Goal: Transaction & Acquisition: Purchase product/service

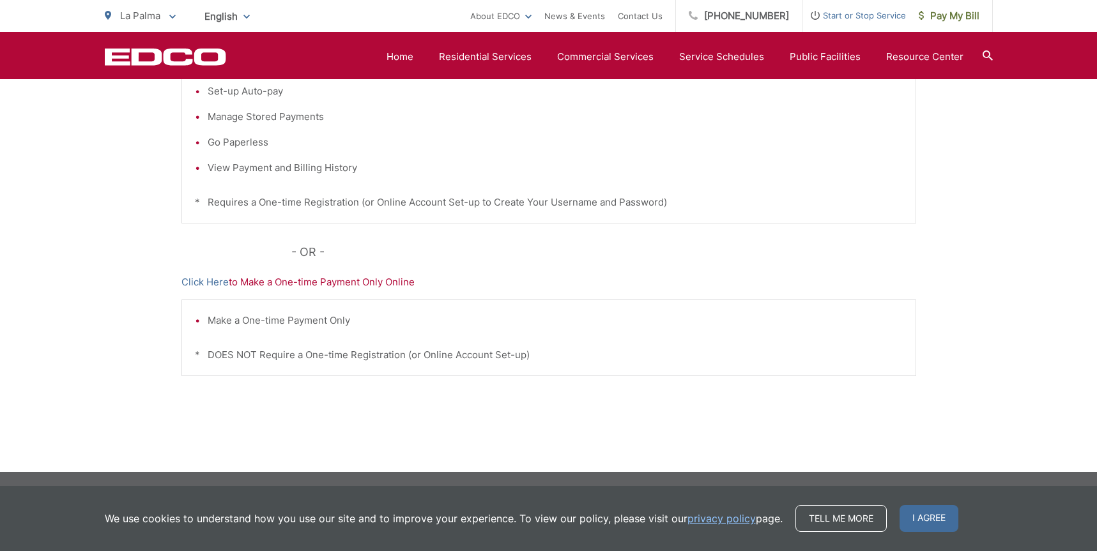
scroll to position [357, 0]
click at [219, 282] on link "Click Here" at bounding box center [204, 282] width 47 height 15
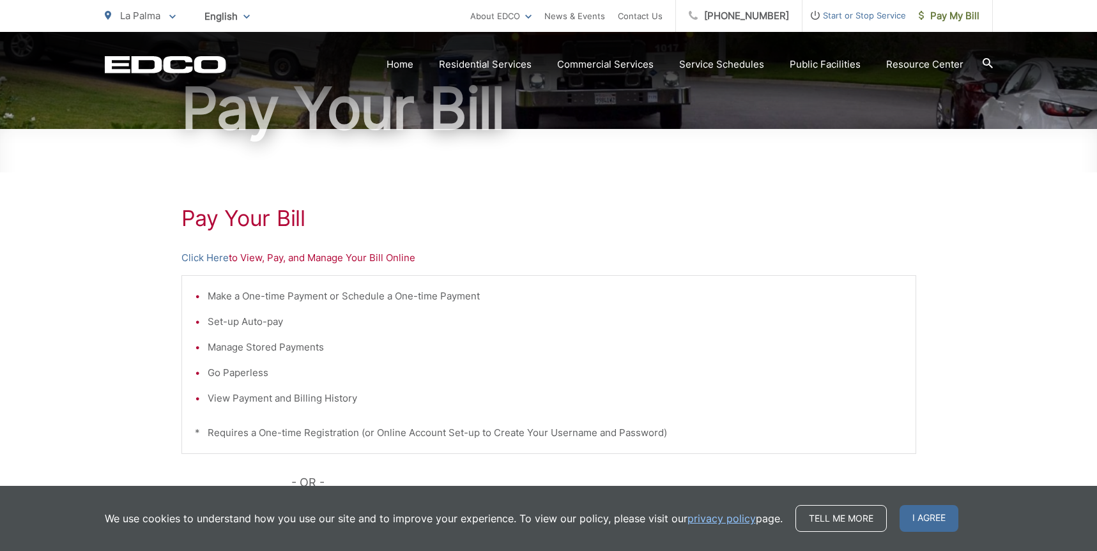
scroll to position [127, 0]
click at [215, 256] on link "Click Here" at bounding box center [204, 257] width 47 height 15
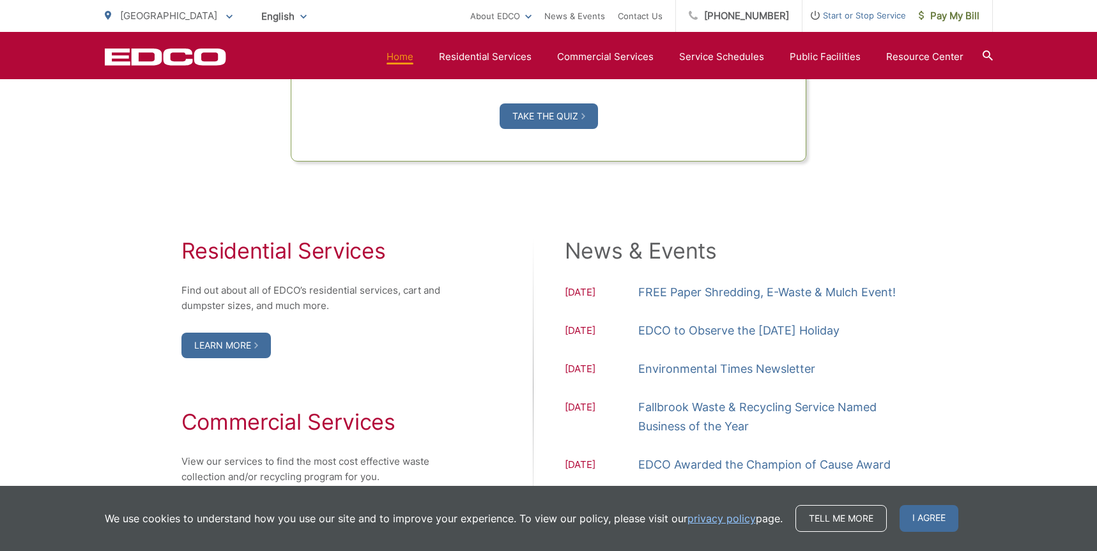
scroll to position [1193, 0]
click at [717, 302] on link "FREE Paper Shredding, E-Waste & Mulch Event!" at bounding box center [766, 292] width 257 height 19
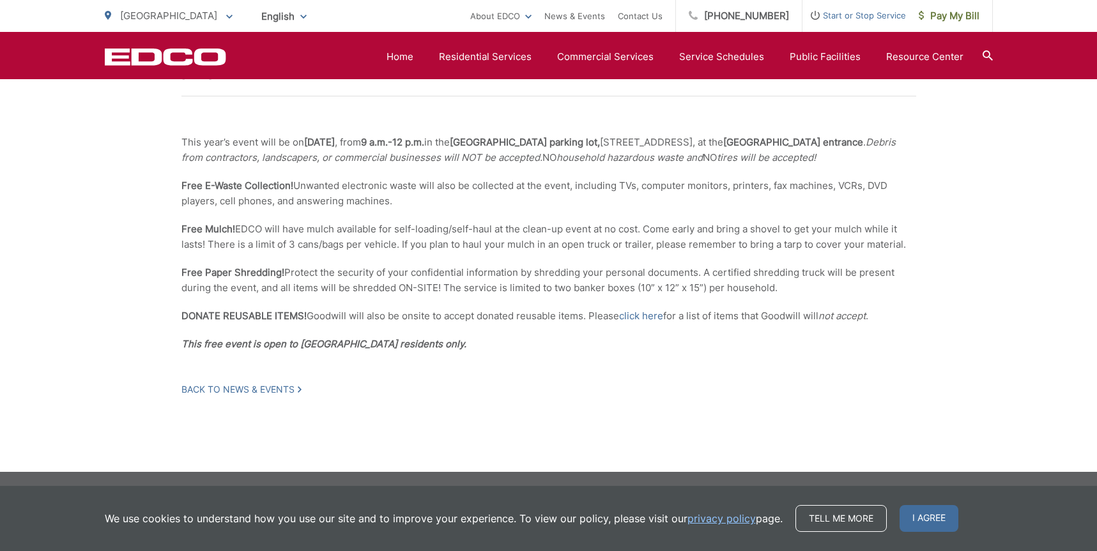
scroll to position [324, 0]
click at [957, 10] on span "Pay My Bill" at bounding box center [949, 15] width 61 height 15
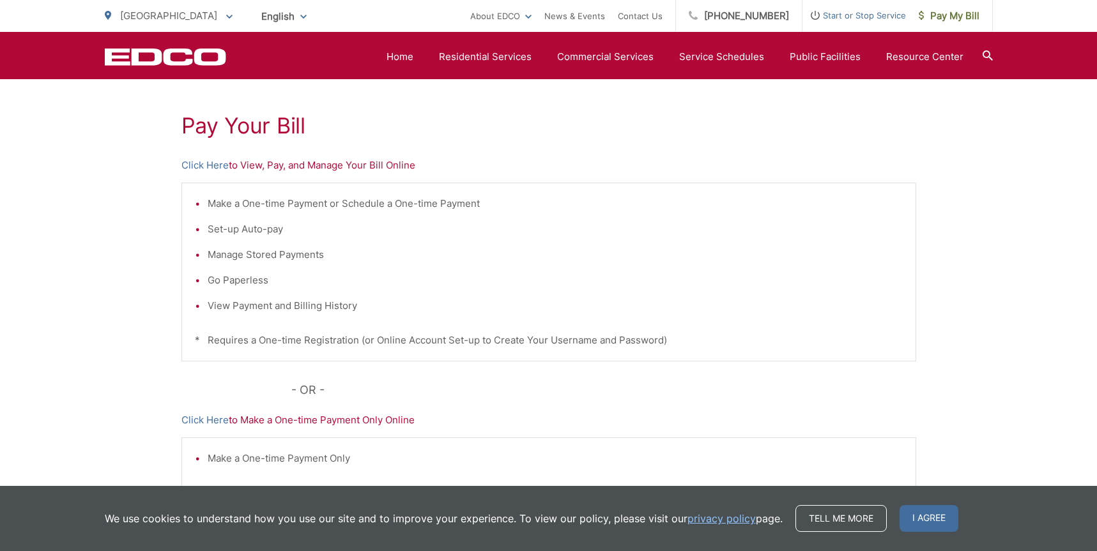
scroll to position [206, 0]
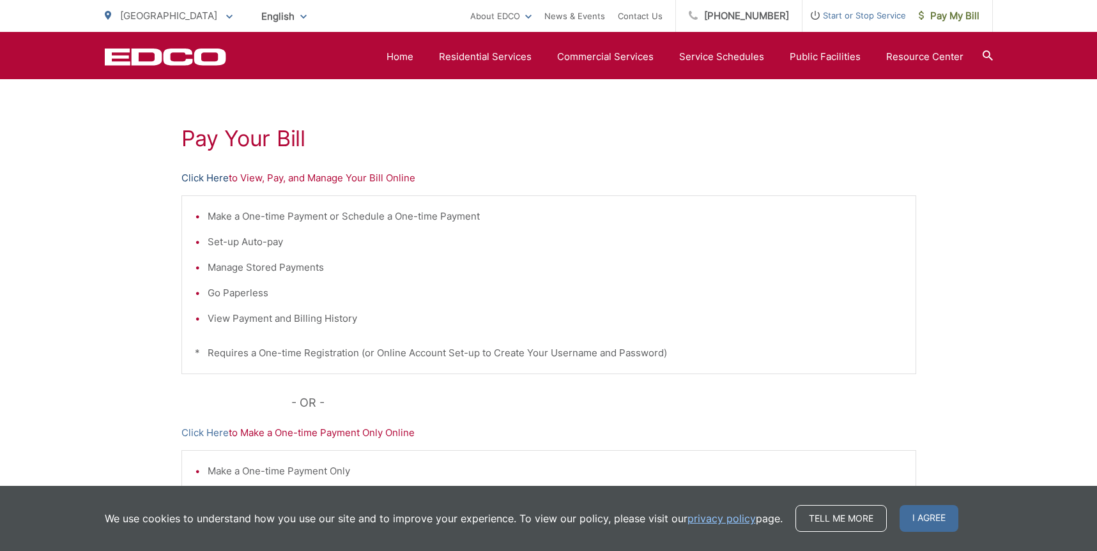
click at [211, 177] on link "Click Here" at bounding box center [204, 178] width 47 height 15
